Goal: Complete application form: Complete application form

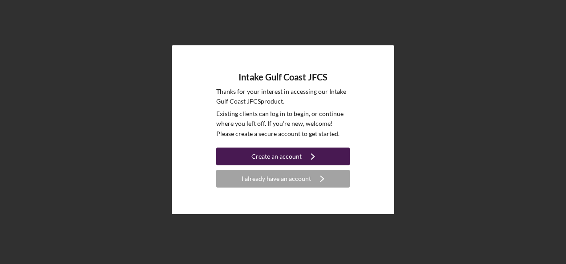
click at [274, 158] on div "Create an account" at bounding box center [276, 157] width 50 height 18
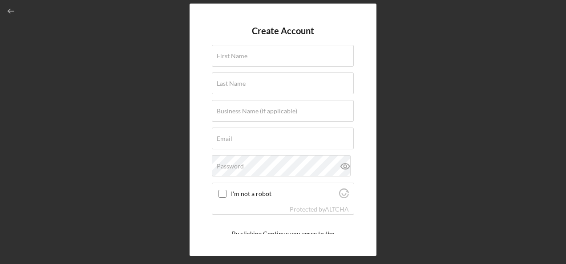
click at [49, 112] on div "Create Account First Name Last Name Business Name (if applicable) Email Passwor…" at bounding box center [282, 130] width 557 height 260
click at [246, 55] on label "First Name" at bounding box center [232, 56] width 31 height 7
click at [246, 55] on input "First Name" at bounding box center [283, 55] width 142 height 21
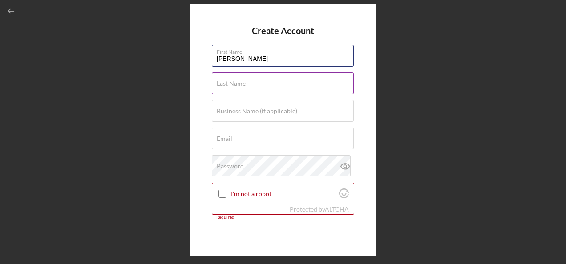
type input "[PERSON_NAME]"
click at [233, 80] on label "Last Name" at bounding box center [231, 83] width 29 height 7
click at [233, 80] on input "Last Name" at bounding box center [283, 83] width 142 height 21
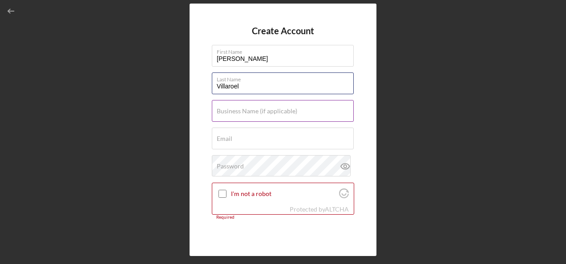
type input "Villaroel"
click at [251, 111] on label "Business Name (if applicable)" at bounding box center [257, 111] width 81 height 7
click at [251, 111] on input "Business Name (if applicable)" at bounding box center [283, 110] width 142 height 21
type input "R"
type input "OV Riding Services"
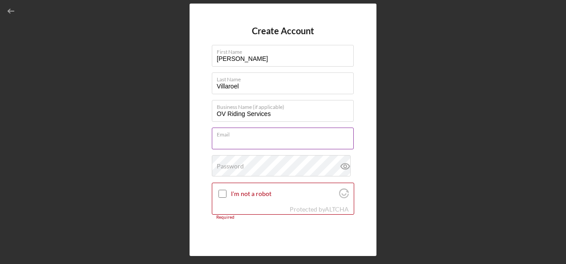
click at [259, 132] on div "Email Required" at bounding box center [283, 139] width 142 height 22
paste input "[EMAIL_ADDRESS][DOMAIN_NAME]"
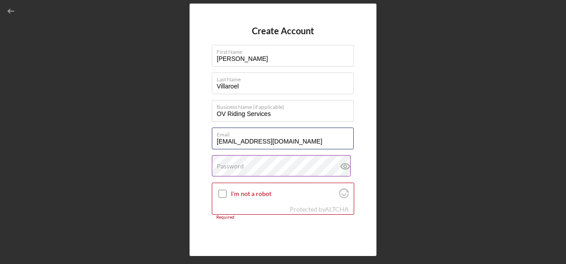
type input "[EMAIL_ADDRESS][DOMAIN_NAME]"
click at [238, 169] on label "Password" at bounding box center [230, 166] width 27 height 7
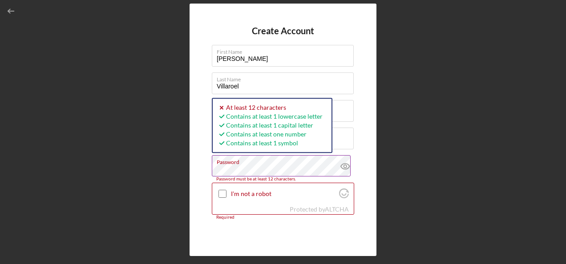
click at [343, 166] on icon at bounding box center [345, 166] width 22 height 22
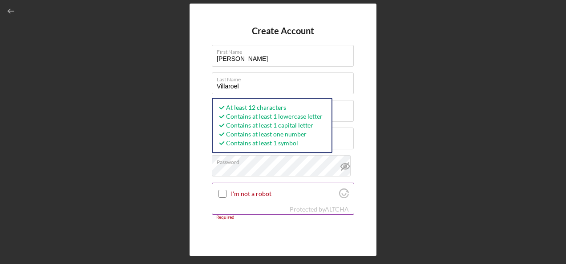
click at [221, 192] on input "I'm not a robot" at bounding box center [222, 194] width 8 height 8
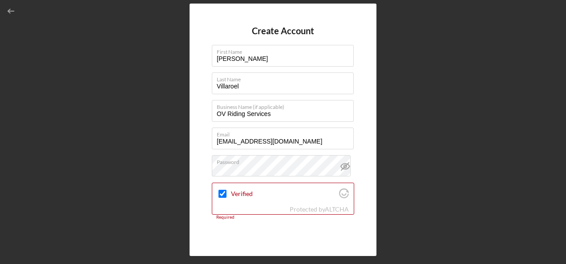
click at [306, 229] on form "Create Account First Name [PERSON_NAME] Last Name [PERSON_NAME] Business Name (…" at bounding box center [283, 130] width 142 height 208
click at [311, 160] on label "Password" at bounding box center [285, 161] width 137 height 10
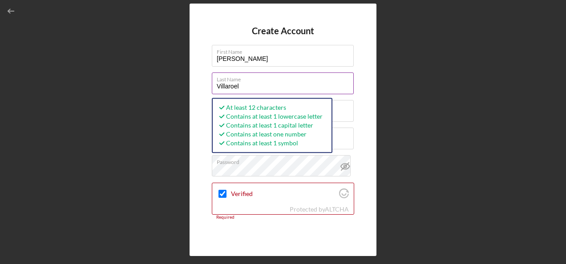
click at [302, 81] on label "Last Name" at bounding box center [285, 78] width 137 height 10
click at [302, 81] on input "Villaroel" at bounding box center [283, 83] width 142 height 21
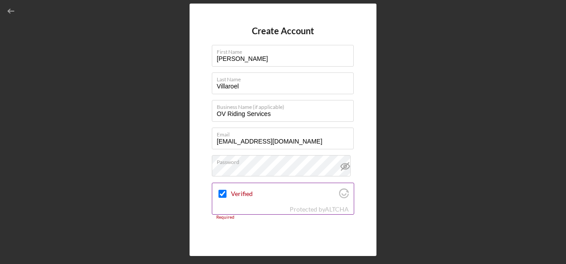
click at [223, 196] on input "Verified" at bounding box center [222, 194] width 8 height 8
checkbox input "true"
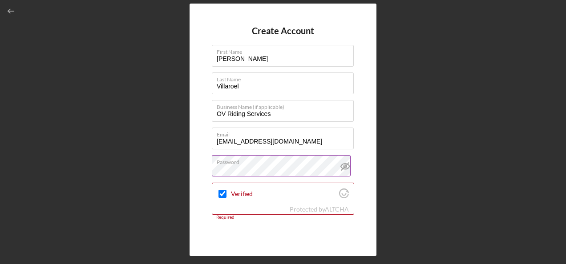
click at [344, 166] on icon at bounding box center [345, 166] width 3 height 3
click at [275, 228] on form "Create Account First Name [PERSON_NAME] Last Name [PERSON_NAME] Business Name (…" at bounding box center [283, 130] width 142 height 208
click at [82, 106] on div "Create Account First Name [PERSON_NAME] Last Name [PERSON_NAME] Business Name (…" at bounding box center [282, 130] width 557 height 260
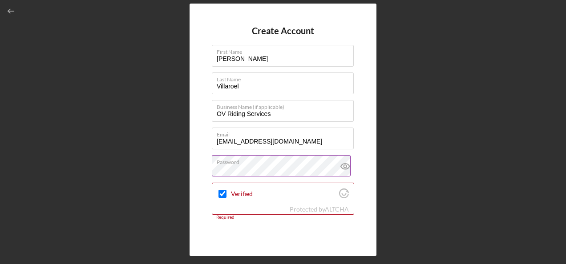
click at [342, 167] on icon at bounding box center [345, 166] width 22 height 22
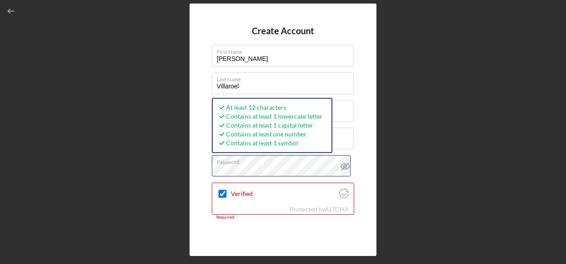
click at [200, 165] on div "Create Account First Name [PERSON_NAME] Last Name [PERSON_NAME] Business Name (…" at bounding box center [283, 130] width 187 height 252
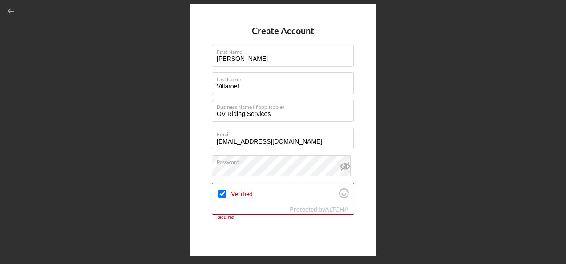
click at [140, 168] on div "Create Account First Name [PERSON_NAME] Last Name [PERSON_NAME] Business Name (…" at bounding box center [282, 130] width 557 height 260
click at [9, 14] on icon "button" at bounding box center [11, 11] width 20 height 20
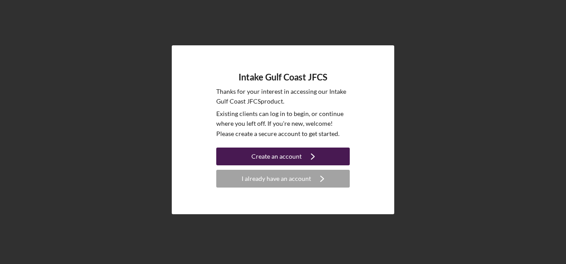
click at [260, 160] on div "Create an account" at bounding box center [276, 157] width 50 height 18
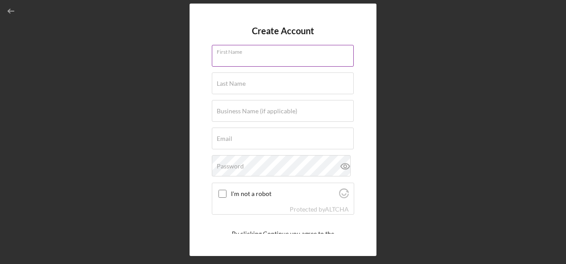
click at [246, 52] on div "First Name" at bounding box center [283, 56] width 142 height 22
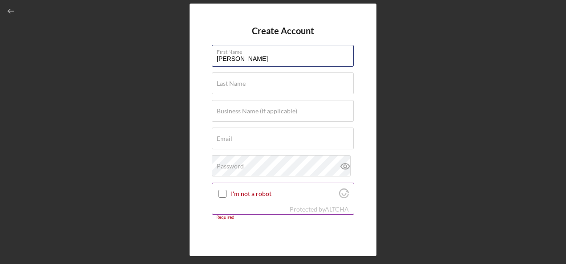
type input "[PERSON_NAME]"
click at [220, 195] on input "I'm not a robot" at bounding box center [222, 194] width 8 height 8
checkbox input "true"
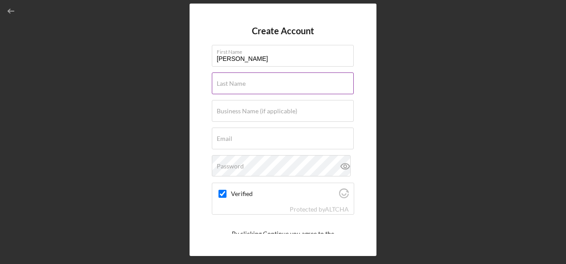
click at [238, 84] on label "Last Name" at bounding box center [231, 83] width 29 height 7
click at [238, 84] on input "Last Name" at bounding box center [283, 83] width 142 height 21
type input "Villaroel"
click at [260, 110] on label "Business Name (if applicable)" at bounding box center [257, 111] width 81 height 7
click at [260, 110] on input "Business Name (if applicable)" at bounding box center [283, 110] width 142 height 21
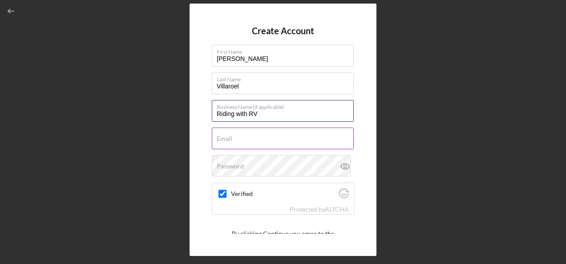
type input "Riding with RV"
click at [247, 140] on input "Email" at bounding box center [283, 138] width 142 height 21
click at [341, 137] on div "Email Required" at bounding box center [283, 139] width 142 height 22
paste input "[EMAIL_ADDRESS][DOMAIN_NAME]"
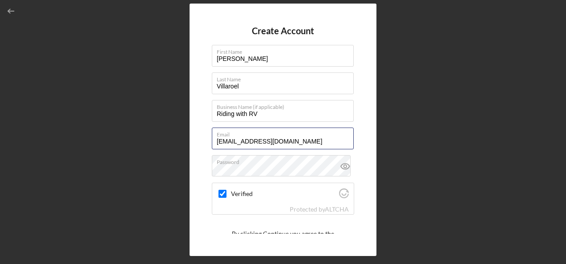
type input "[EMAIL_ADDRESS][DOMAIN_NAME]"
click at [422, 147] on div "Create Account First Name [PERSON_NAME] Last Name [PERSON_NAME] Business Name (…" at bounding box center [282, 130] width 557 height 260
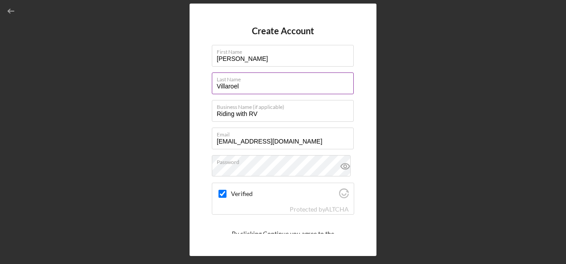
click at [230, 85] on input "Villaroel" at bounding box center [283, 83] width 142 height 21
type input "[PERSON_NAME]"
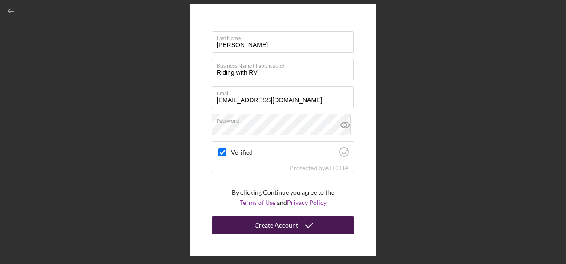
click at [271, 223] on div "Create Account" at bounding box center [277, 226] width 44 height 18
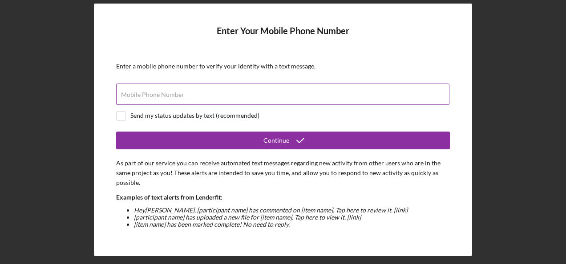
click at [144, 96] on label "Mobile Phone Number" at bounding box center [152, 94] width 63 height 7
click at [144, 96] on input "Mobile Phone Number" at bounding box center [282, 94] width 333 height 21
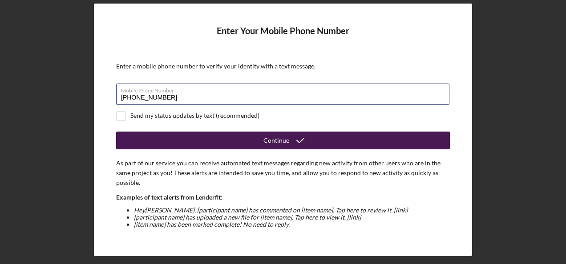
type input "[PHONE_NUMBER]"
click at [269, 137] on div "Continue" at bounding box center [276, 141] width 26 height 18
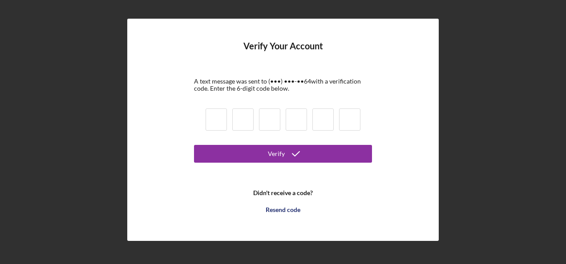
click at [217, 114] on input at bounding box center [216, 120] width 21 height 22
type input "1"
type input "6"
type input "2"
type input "9"
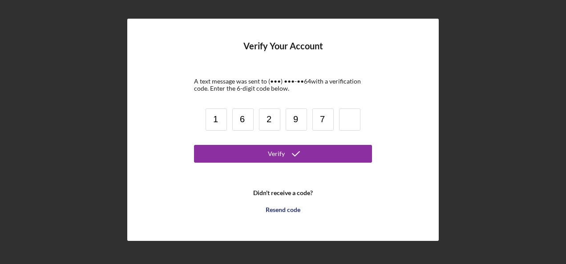
type input "7"
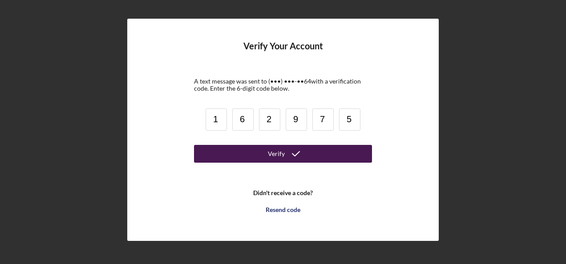
type input "5"
click at [341, 153] on button "Verify" at bounding box center [283, 154] width 178 height 18
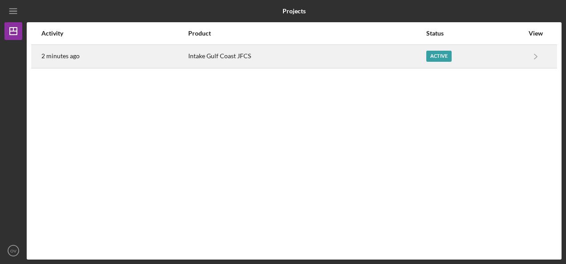
click at [84, 61] on div "2 minutes ago" at bounding box center [114, 56] width 146 height 22
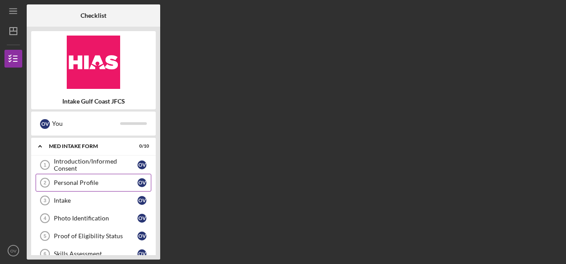
click at [93, 182] on div "Personal Profile" at bounding box center [96, 182] width 84 height 7
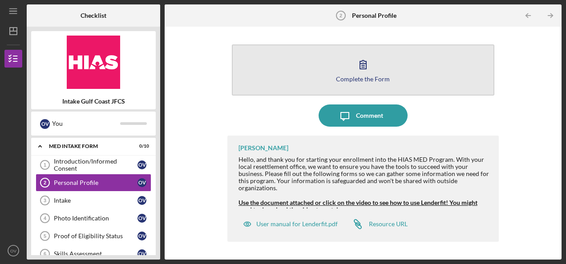
click at [309, 62] on button "Complete the Form Form" at bounding box center [363, 69] width 263 height 51
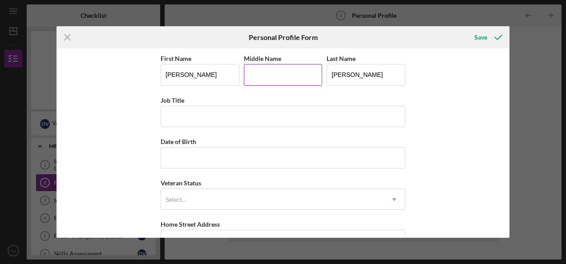
click at [271, 72] on input "Middle Name" at bounding box center [283, 74] width 79 height 21
type input "D."
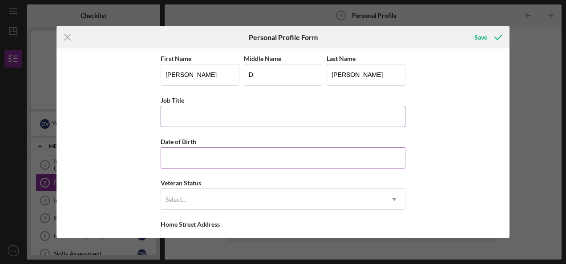
drag, startPoint x: 223, startPoint y: 115, endPoint x: 173, endPoint y: 158, distance: 66.0
click at [173, 158] on div "First Name [PERSON_NAME] Middle Name D. Last Name [PERSON_NAME] Job Title Date …" at bounding box center [283, 218] width 245 height 331
click at [173, 158] on input "Date of Birth" at bounding box center [283, 157] width 245 height 21
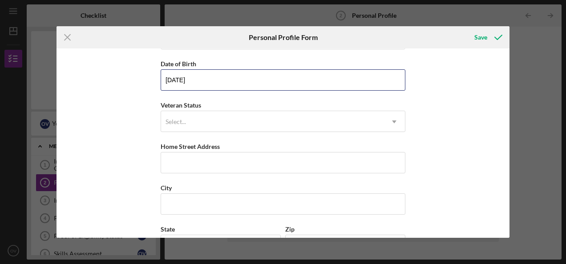
scroll to position [77, 0]
type input "[DATE]"
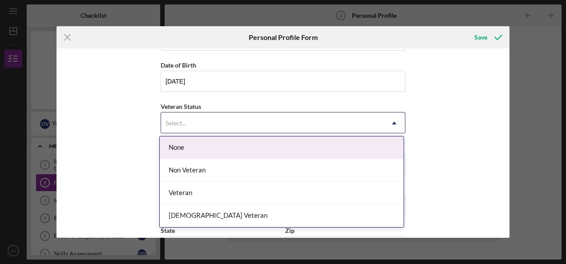
click at [198, 173] on div "Non Veteran" at bounding box center [282, 170] width 244 height 23
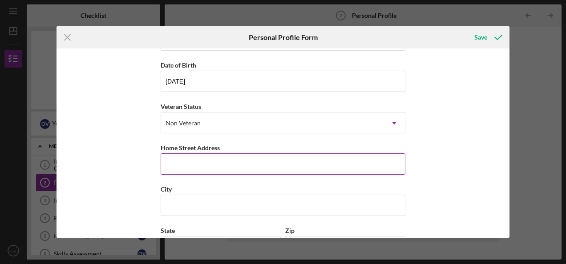
click at [224, 164] on input "Home Street Address" at bounding box center [283, 164] width 245 height 21
type input "[STREET_ADDRESS][PERSON_NAME]"
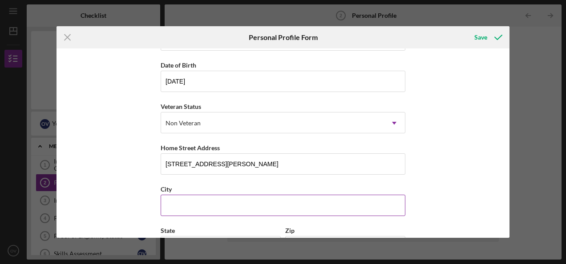
click at [287, 199] on input "City" at bounding box center [283, 205] width 245 height 21
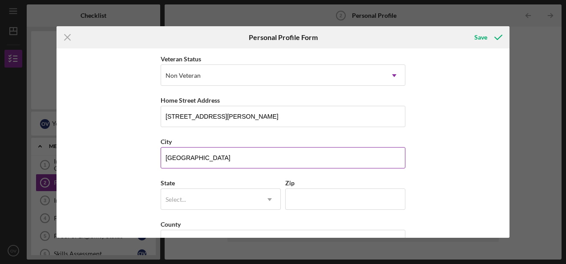
scroll to position [131, 0]
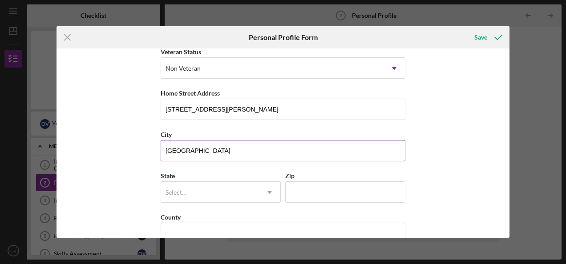
type input "[GEOGRAPHIC_DATA]"
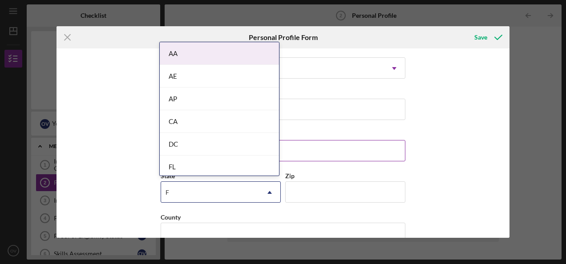
type input "FL"
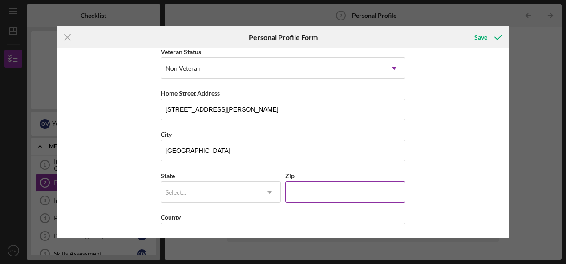
click at [323, 187] on input "Zip" at bounding box center [345, 192] width 120 height 21
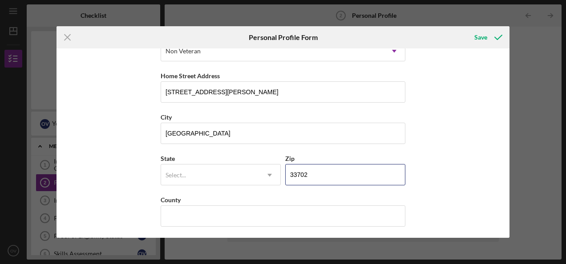
type input "33702"
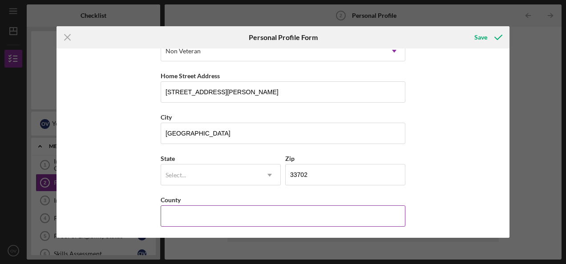
click at [220, 214] on input "County" at bounding box center [283, 216] width 245 height 21
type input "Pinellas"
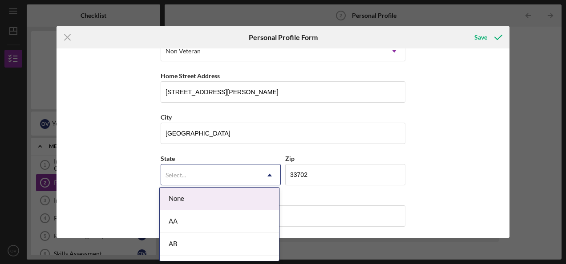
click at [190, 176] on div "Select..." at bounding box center [210, 175] width 98 height 20
type input "FL"
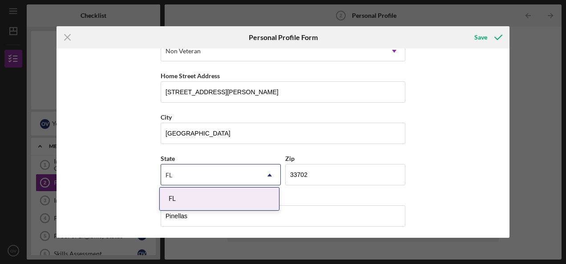
click at [186, 199] on div "FL" at bounding box center [219, 199] width 119 height 23
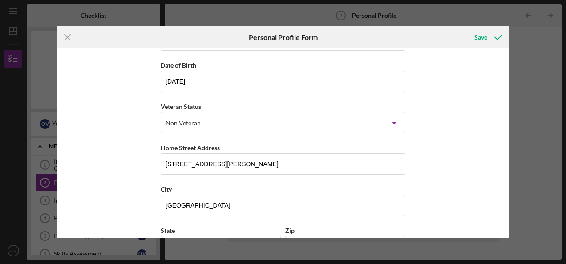
scroll to position [78, 0]
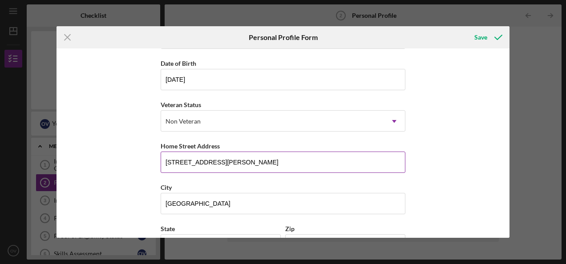
click at [220, 171] on input "[STREET_ADDRESS][PERSON_NAME]" at bounding box center [283, 162] width 245 height 21
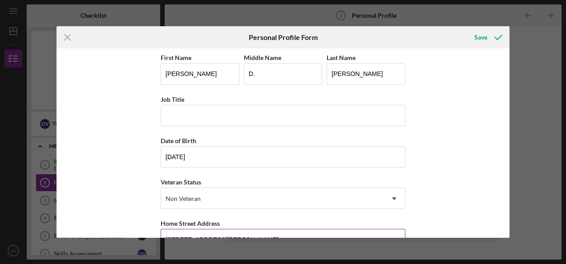
scroll to position [0, 0]
click at [481, 38] on div "Save" at bounding box center [480, 37] width 13 height 18
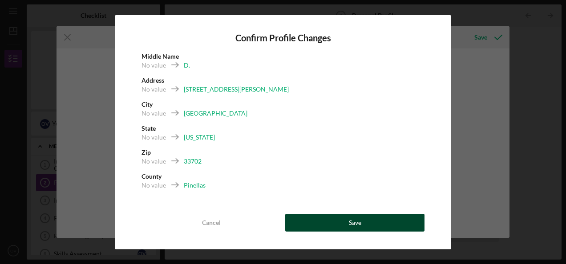
click at [398, 226] on button "Save" at bounding box center [354, 223] width 139 height 18
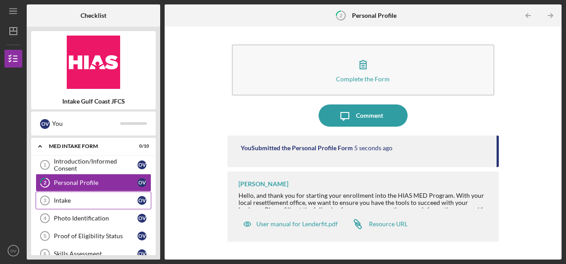
click at [88, 199] on div "Intake" at bounding box center [96, 200] width 84 height 7
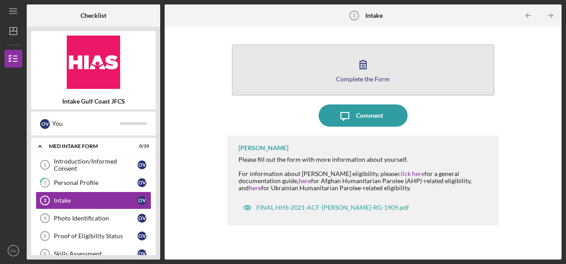
click at [450, 65] on button "Complete the Form Form" at bounding box center [363, 69] width 263 height 51
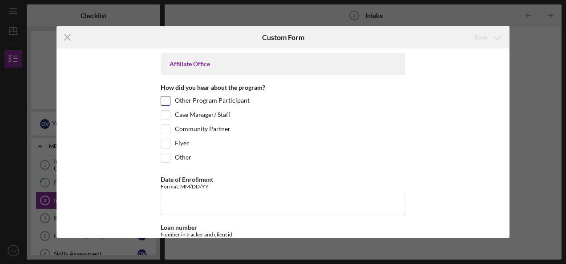
click at [230, 103] on label "Other Program Participant" at bounding box center [212, 101] width 75 height 9
click at [170, 103] on input "Other Program Participant" at bounding box center [165, 101] width 9 height 9
checkbox input "true"
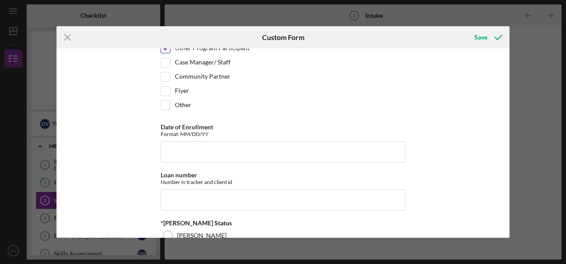
scroll to position [53, 0]
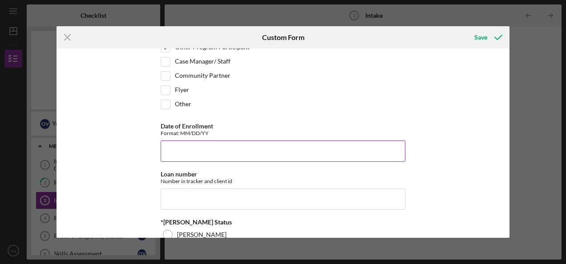
click at [234, 149] on input "Date of Enrollment" at bounding box center [283, 151] width 245 height 21
type input "[DATE]"
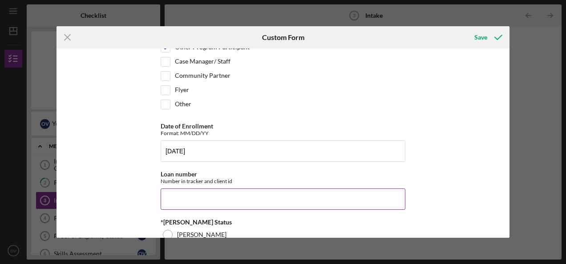
click at [239, 198] on input "Loan number" at bounding box center [283, 199] width 245 height 21
paste input "EAFFL2510"
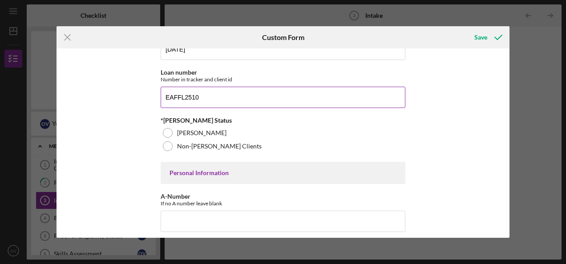
scroll to position [156, 0]
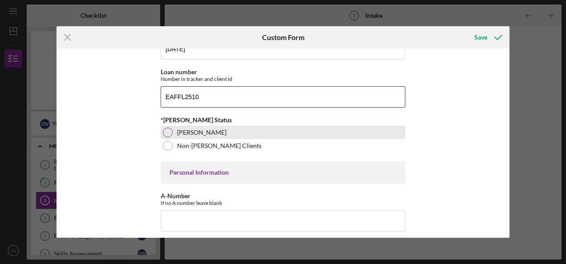
type input "EAFFL2510"
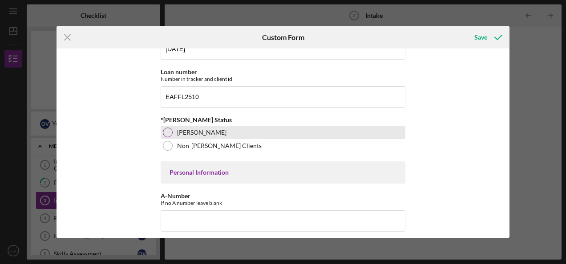
click at [194, 133] on label "[PERSON_NAME]" at bounding box center [201, 132] width 49 height 7
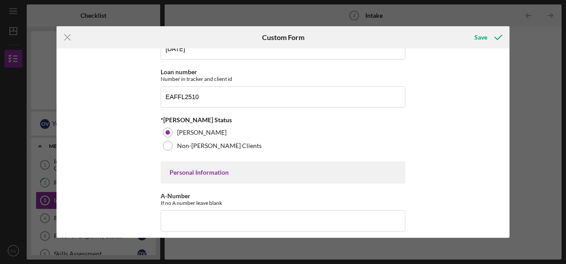
click at [66, 78] on div "Affiliate Office How did you hear about the program? Other Program Participant …" at bounding box center [283, 142] width 453 height 189
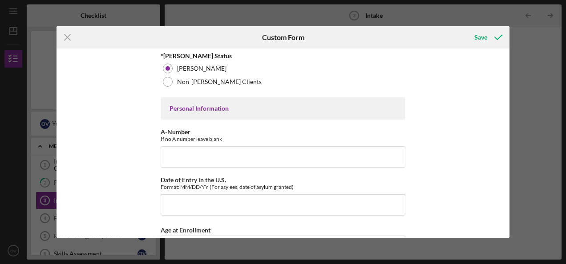
scroll to position [220, 0]
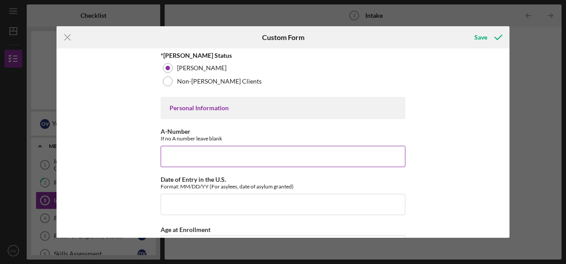
click at [242, 153] on input "A-Number" at bounding box center [283, 156] width 245 height 21
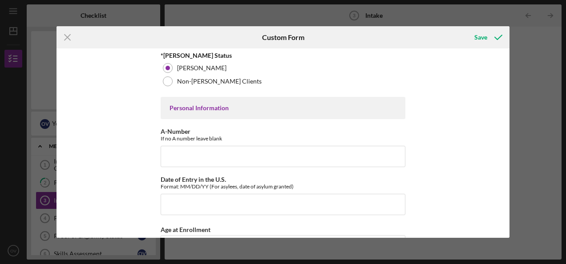
click at [46, 74] on div "Icon/Menu Close Custom Form Save Affiliate Office How did you hear about the pr…" at bounding box center [283, 132] width 566 height 264
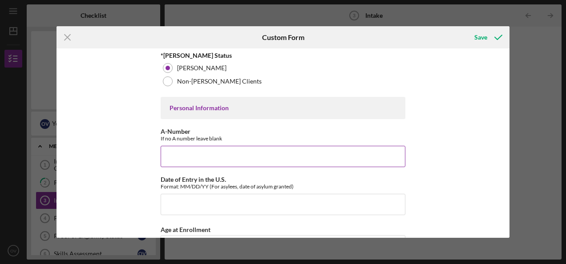
click at [186, 161] on input "A-Number" at bounding box center [283, 156] width 245 height 21
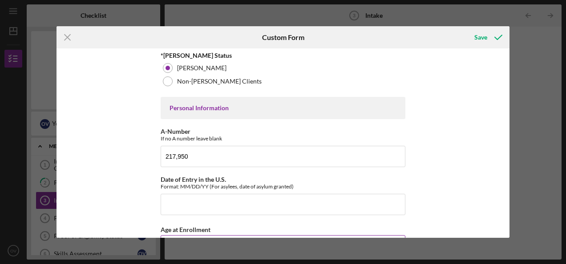
click at [254, 224] on div "Age at Enrollment" at bounding box center [283, 229] width 245 height 11
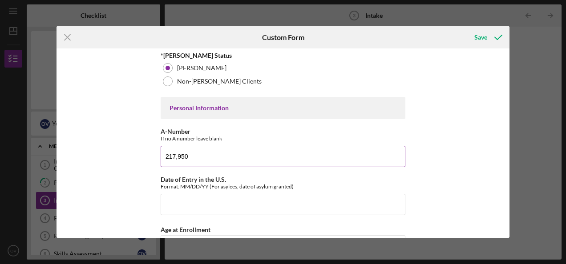
click at [228, 152] on input "217,950" at bounding box center [283, 156] width 245 height 21
type input "217,950,778"
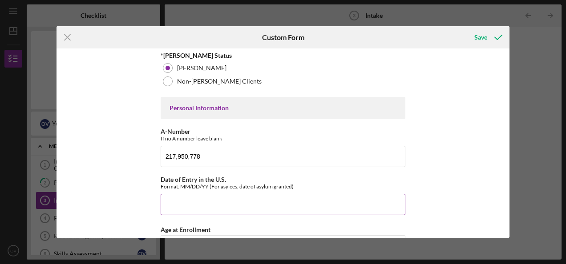
click at [211, 204] on input "Date of Entry in the U.S." at bounding box center [283, 204] width 245 height 21
click at [228, 205] on input "Date of Entry in the U.S." at bounding box center [283, 204] width 245 height 21
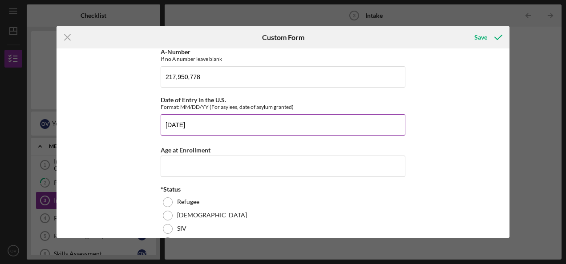
scroll to position [305, 0]
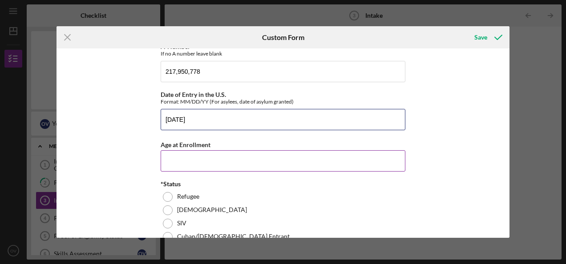
type input "[DATE]"
click at [257, 161] on input "Age at Enrollment" at bounding box center [283, 160] width 245 height 21
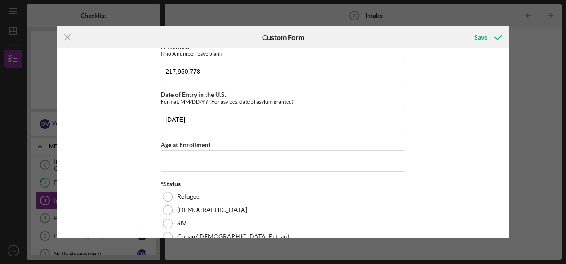
click at [79, 164] on div "Affiliate Office How did you hear about the program? Other Program Participant …" at bounding box center [283, 142] width 453 height 189
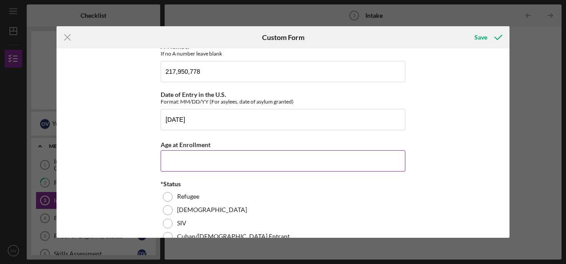
click at [211, 161] on input "Age at Enrollment" at bounding box center [283, 160] width 245 height 21
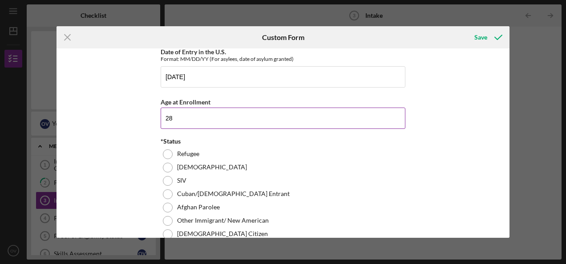
scroll to position [369, 0]
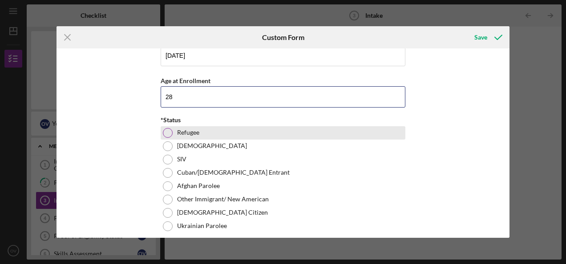
type input "28"
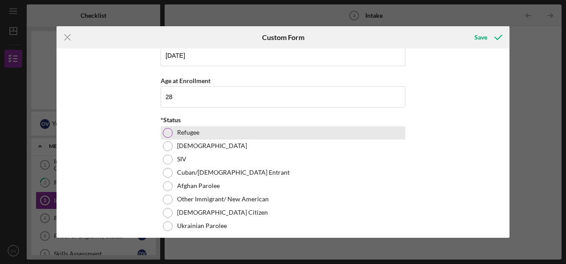
click at [191, 132] on label "Refugee" at bounding box center [188, 132] width 22 height 7
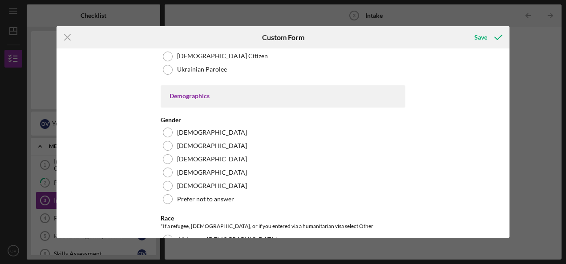
scroll to position [530, 0]
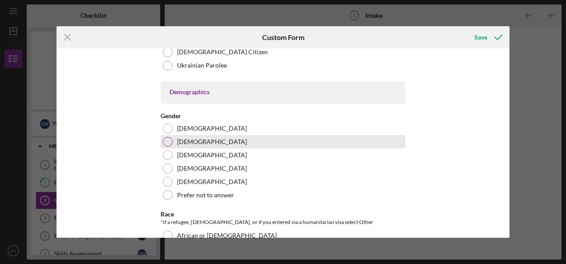
click at [214, 141] on div "[DEMOGRAPHIC_DATA]" at bounding box center [283, 141] width 245 height 13
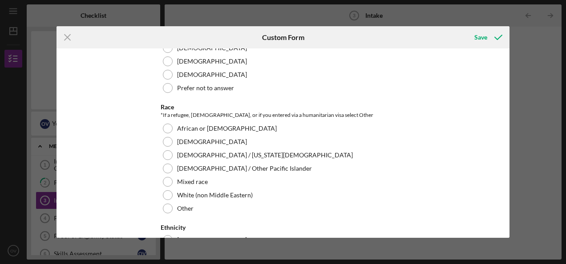
scroll to position [639, 0]
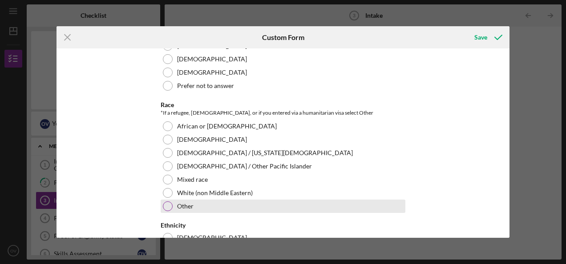
click at [198, 203] on div "Other" at bounding box center [283, 206] width 245 height 13
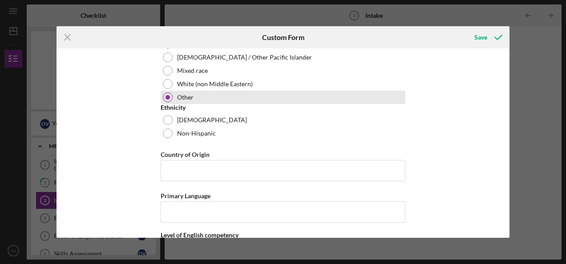
scroll to position [749, 0]
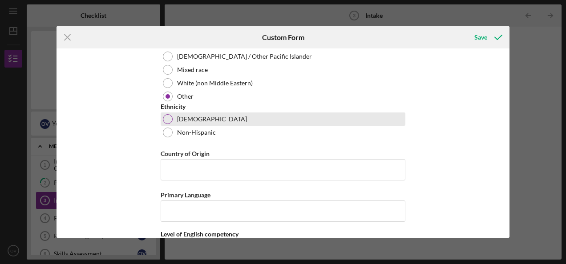
click at [203, 116] on div "[DEMOGRAPHIC_DATA]" at bounding box center [283, 119] width 245 height 13
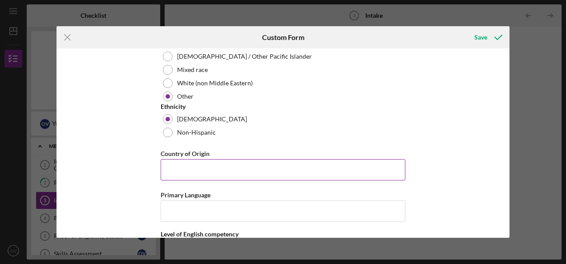
click at [249, 166] on input "Country of Origin" at bounding box center [283, 169] width 245 height 21
type input "vENEZUELA"
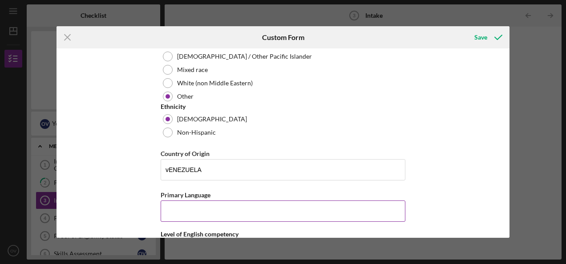
click at [254, 209] on input "Primary Language" at bounding box center [283, 211] width 245 height 21
type input "SPANISH"
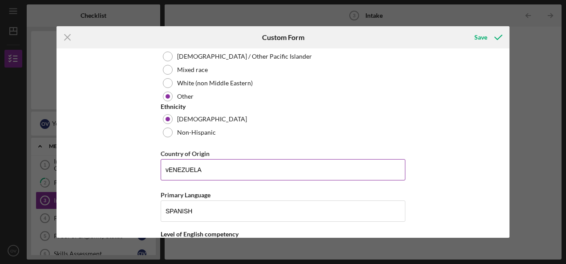
click at [169, 168] on input "vENEZUELA" at bounding box center [283, 169] width 245 height 21
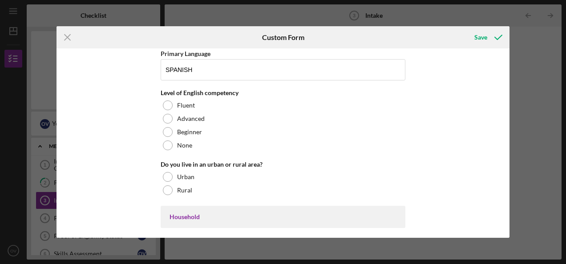
scroll to position [891, 0]
type input "[GEOGRAPHIC_DATA]"
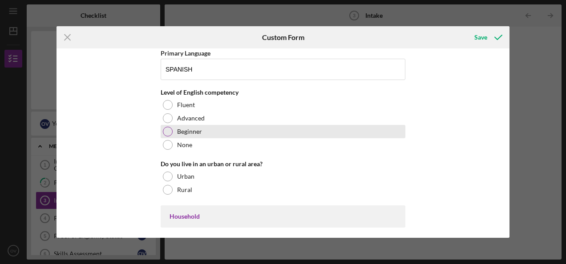
click at [213, 133] on div "Beginner" at bounding box center [283, 131] width 245 height 13
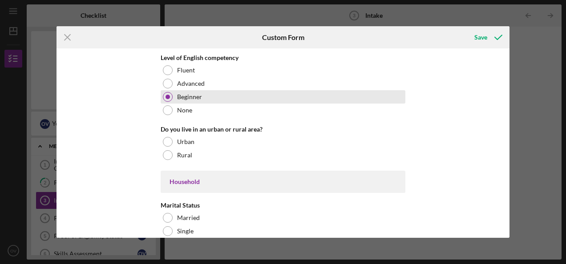
scroll to position [928, 0]
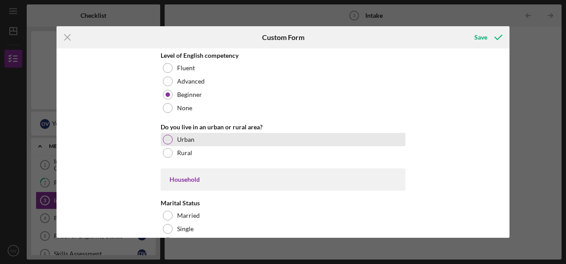
click at [211, 137] on div "Urban" at bounding box center [283, 139] width 245 height 13
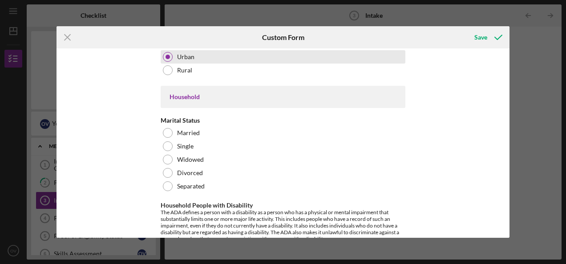
scroll to position [1015, 0]
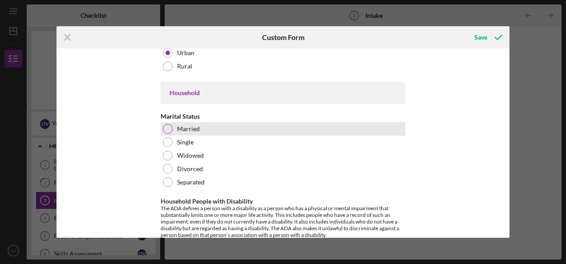
click at [196, 130] on div "Married" at bounding box center [283, 128] width 245 height 13
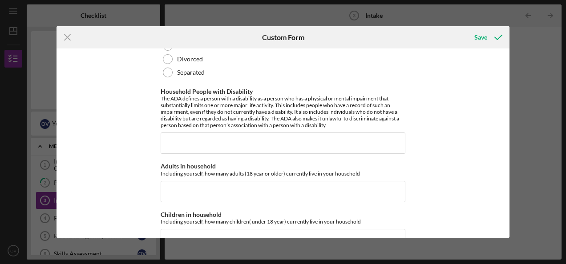
scroll to position [1128, 0]
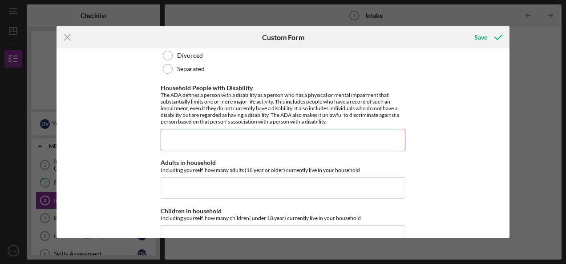
click at [259, 138] on input "Household People with Disability" at bounding box center [283, 139] width 245 height 21
type input "0"
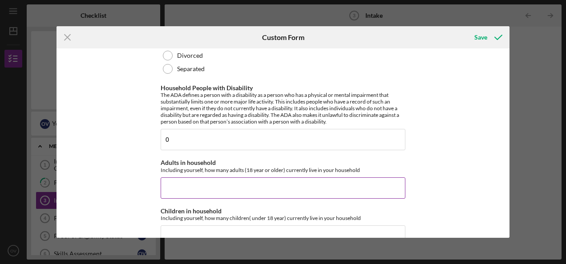
click at [234, 183] on input "Adults in household" at bounding box center [283, 188] width 245 height 21
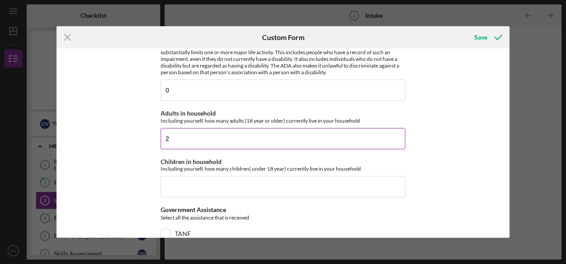
scroll to position [1192, 0]
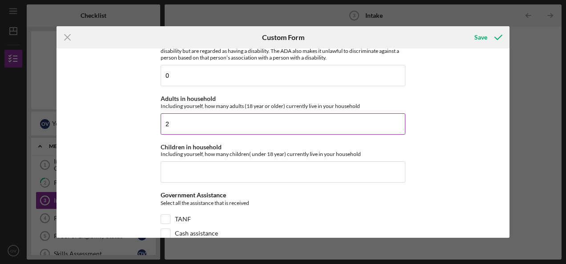
type input "2"
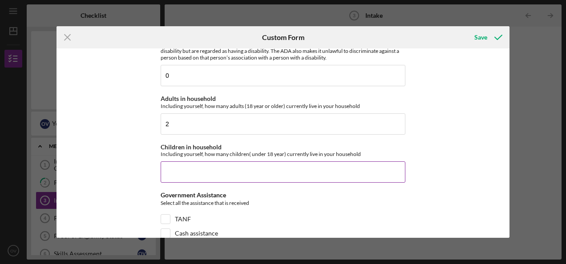
click at [243, 166] on input "Children in household" at bounding box center [283, 172] width 245 height 21
type input "1"
click at [235, 199] on div "Select all the assistance that is received" at bounding box center [283, 204] width 245 height 11
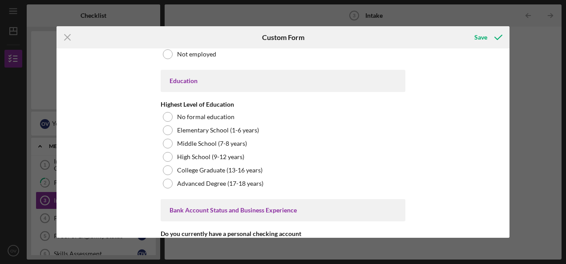
scroll to position [1499, 0]
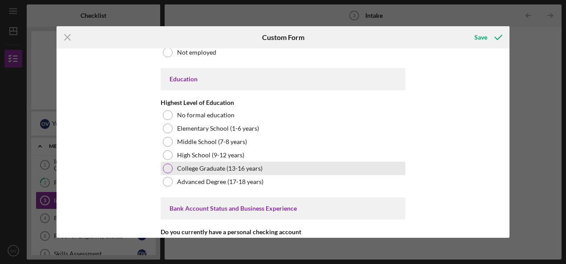
click at [249, 165] on label "College Graduate (13-16 years)" at bounding box center [219, 168] width 85 height 7
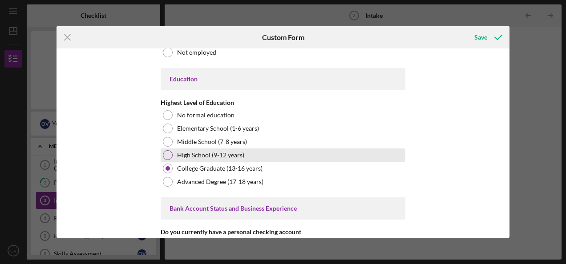
click at [224, 152] on label "High School (9-12 years)" at bounding box center [210, 155] width 67 height 7
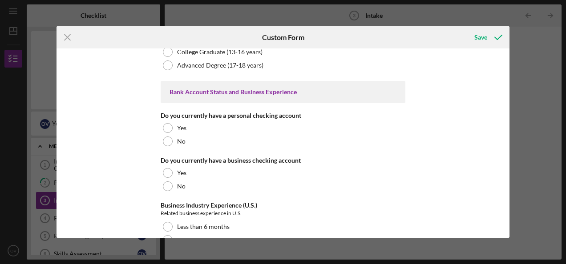
scroll to position [1623, 0]
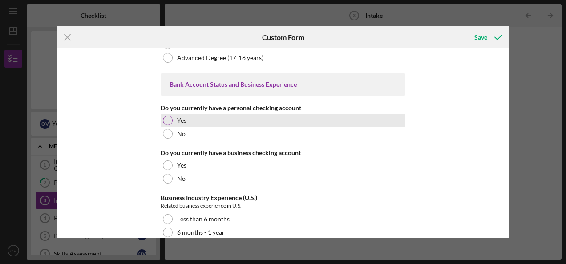
click at [188, 114] on div "Yes" at bounding box center [283, 120] width 245 height 13
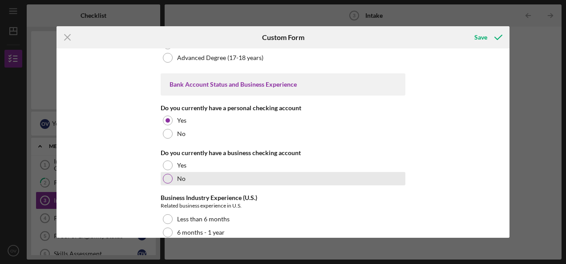
click at [196, 177] on div "No" at bounding box center [283, 178] width 245 height 13
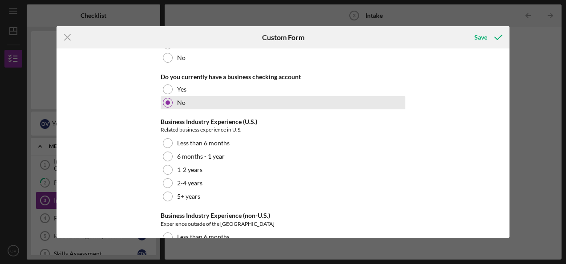
scroll to position [1700, 0]
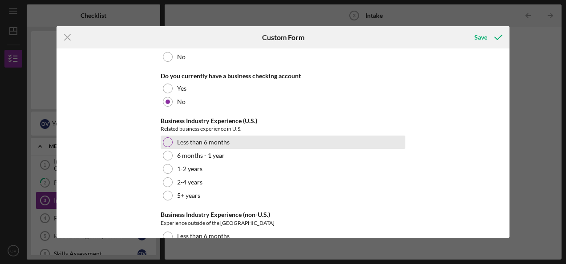
click at [216, 139] on label "Less than 6 months" at bounding box center [203, 142] width 53 height 7
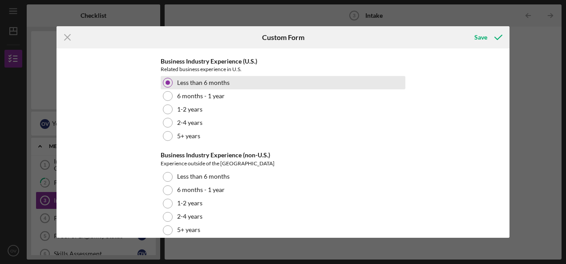
scroll to position [1766, 0]
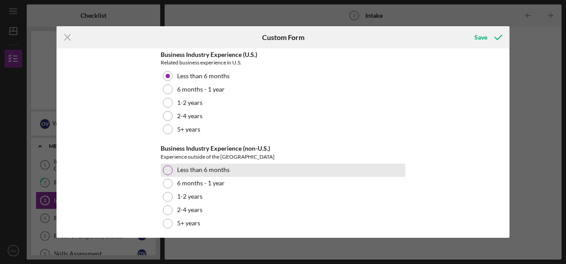
click at [222, 167] on label "Less than 6 months" at bounding box center [203, 169] width 53 height 7
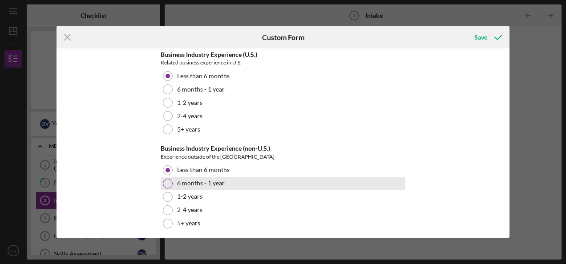
click at [216, 180] on label "6 months - 1 year" at bounding box center [201, 183] width 48 height 7
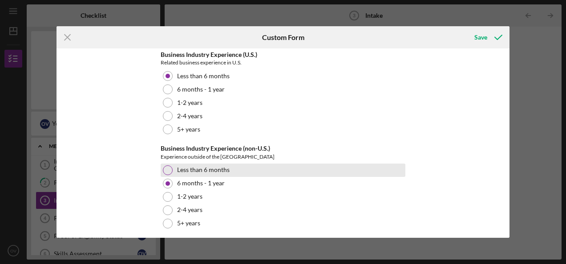
click at [208, 166] on label "Less than 6 months" at bounding box center [203, 169] width 53 height 7
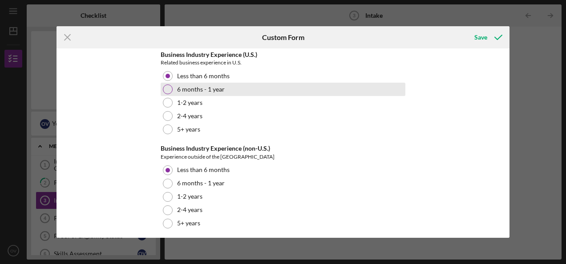
click at [213, 86] on label "6 months - 1 year" at bounding box center [201, 89] width 48 height 7
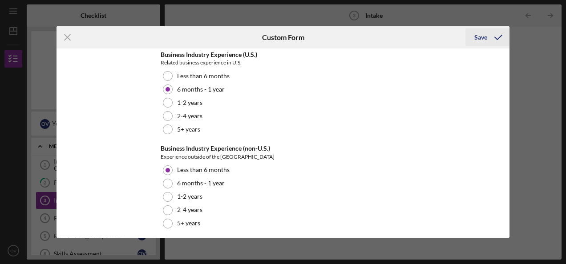
click at [484, 38] on div "Save" at bounding box center [480, 37] width 13 height 18
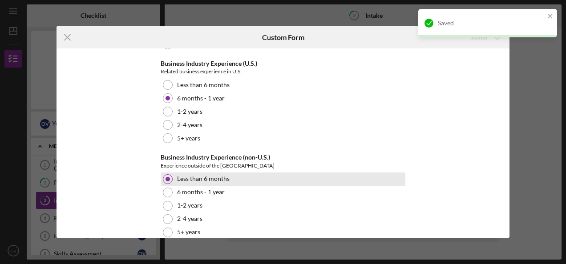
scroll to position [1775, 0]
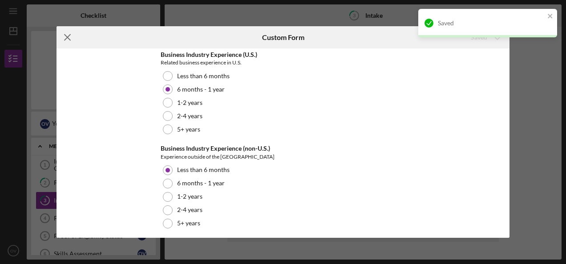
click at [63, 38] on icon "Icon/Menu Close" at bounding box center [68, 37] width 22 height 22
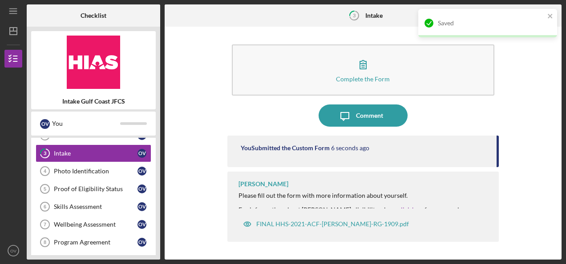
scroll to position [52, 0]
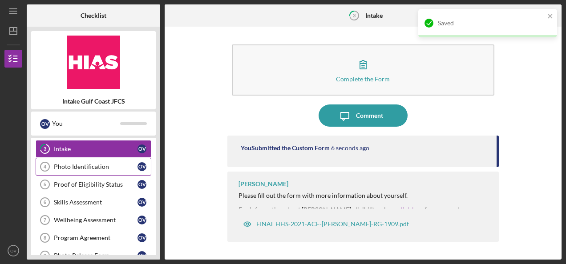
click at [104, 166] on div "Photo Identification" at bounding box center [96, 166] width 84 height 7
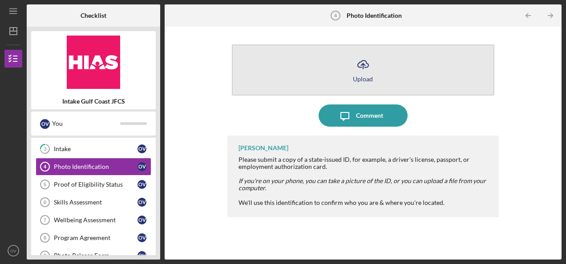
click at [368, 70] on icon "Icon/Upload" at bounding box center [363, 64] width 22 height 22
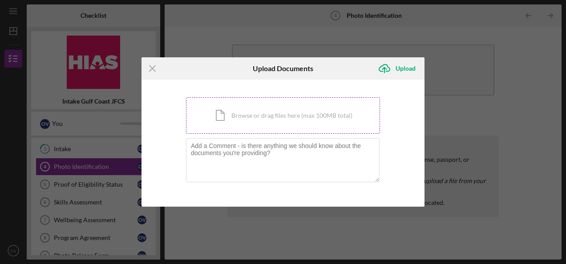
click at [282, 114] on div "Icon/Document Browse or drag files here (max 100MB total) Tap to choose files o…" at bounding box center [283, 115] width 194 height 36
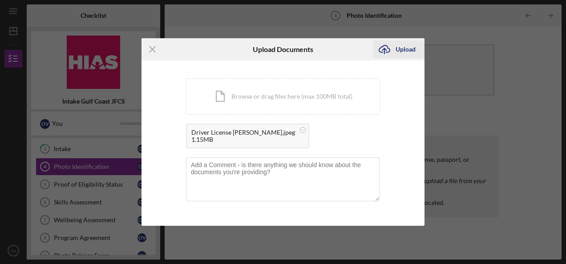
click at [407, 49] on div "Upload" at bounding box center [406, 49] width 20 height 18
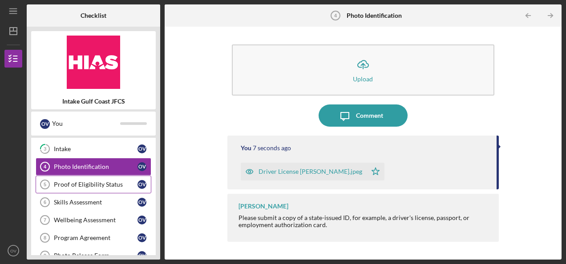
click at [85, 184] on div "Proof of Eligibility Status" at bounding box center [96, 184] width 84 height 7
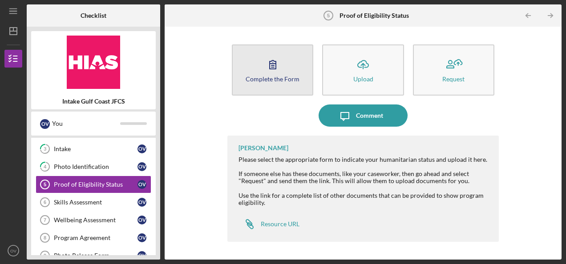
click at [282, 71] on icon "button" at bounding box center [273, 64] width 22 height 22
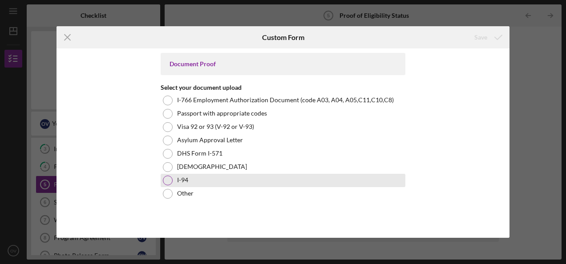
click at [194, 184] on div "I-94" at bounding box center [283, 180] width 245 height 13
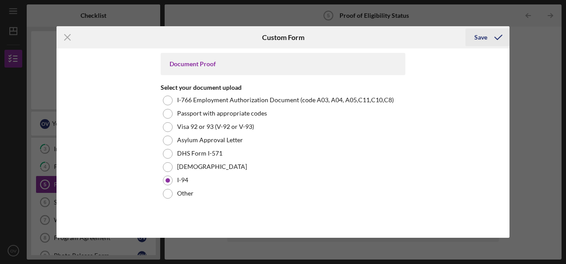
click at [481, 40] on div "Save" at bounding box center [480, 37] width 13 height 18
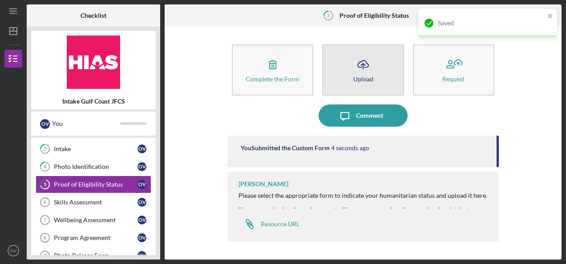
click at [363, 64] on line "button" at bounding box center [363, 66] width 0 height 5
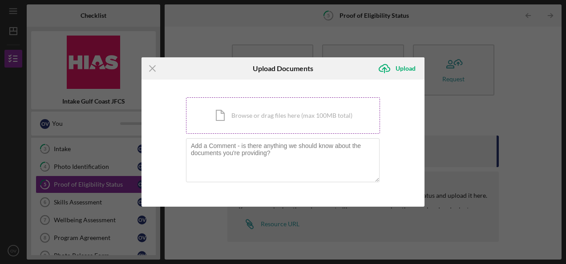
click at [262, 120] on div "Icon/Document Browse or drag files here (max 100MB total) Tap to choose files o…" at bounding box center [283, 115] width 194 height 36
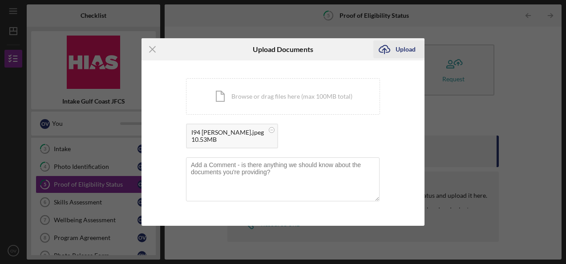
click at [406, 48] on div "Upload" at bounding box center [406, 49] width 20 height 18
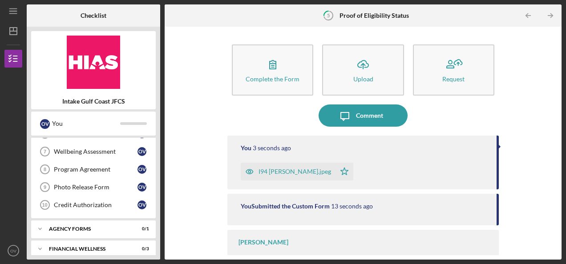
scroll to position [121, 0]
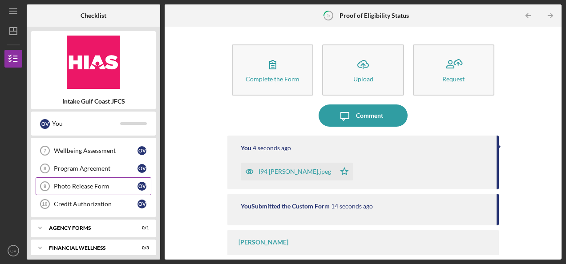
click at [105, 189] on link "Photo Release Form 9 Photo Release Form O V" at bounding box center [94, 187] width 116 height 18
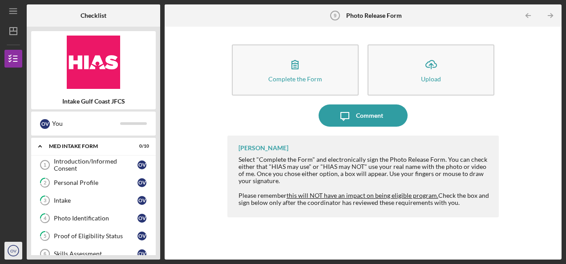
click at [14, 251] on text "OV" at bounding box center [13, 251] width 6 height 5
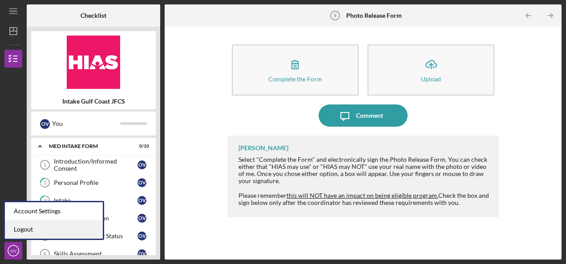
click at [44, 231] on link "Logout" at bounding box center [54, 230] width 98 height 18
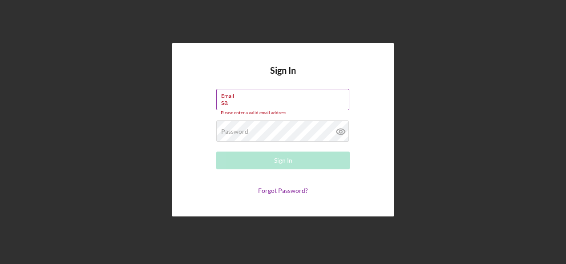
type input "[PERSON_NAME][EMAIL_ADDRESS][PERSON_NAME][DOMAIN_NAME]"
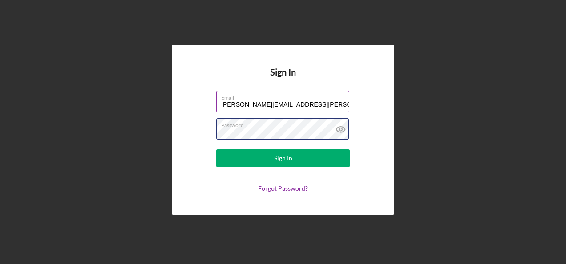
click at [216, 150] on button "Sign In" at bounding box center [282, 159] width 133 height 18
